Goal: Task Accomplishment & Management: Manage account settings

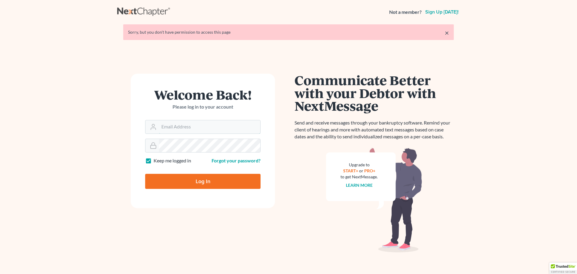
type input "[PERSON_NAME][EMAIL_ADDRESS][DOMAIN_NAME]"
click at [231, 179] on input "Log In" at bounding box center [202, 181] width 115 height 15
type input "Thinking..."
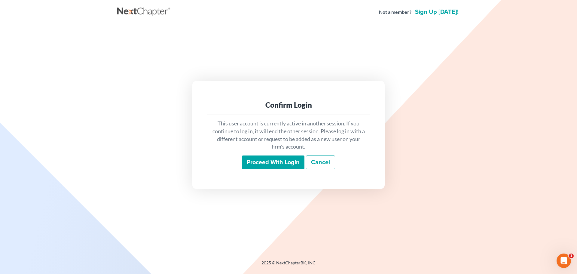
click at [266, 163] on input "Proceed with login" at bounding box center [273, 162] width 63 height 14
